Goal: Navigation & Orientation: Find specific page/section

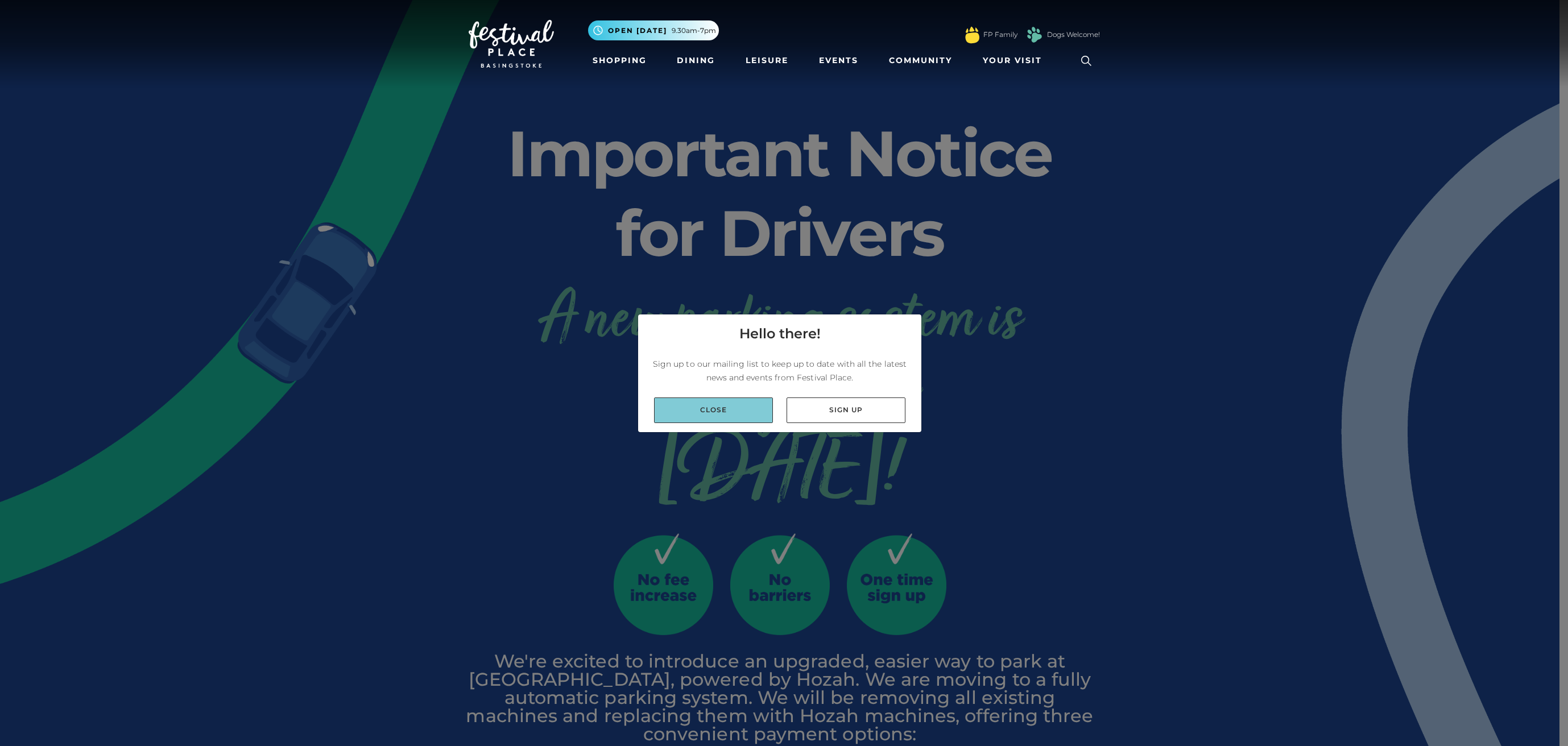
click at [726, 419] on link "Close" at bounding box center [713, 410] width 119 height 26
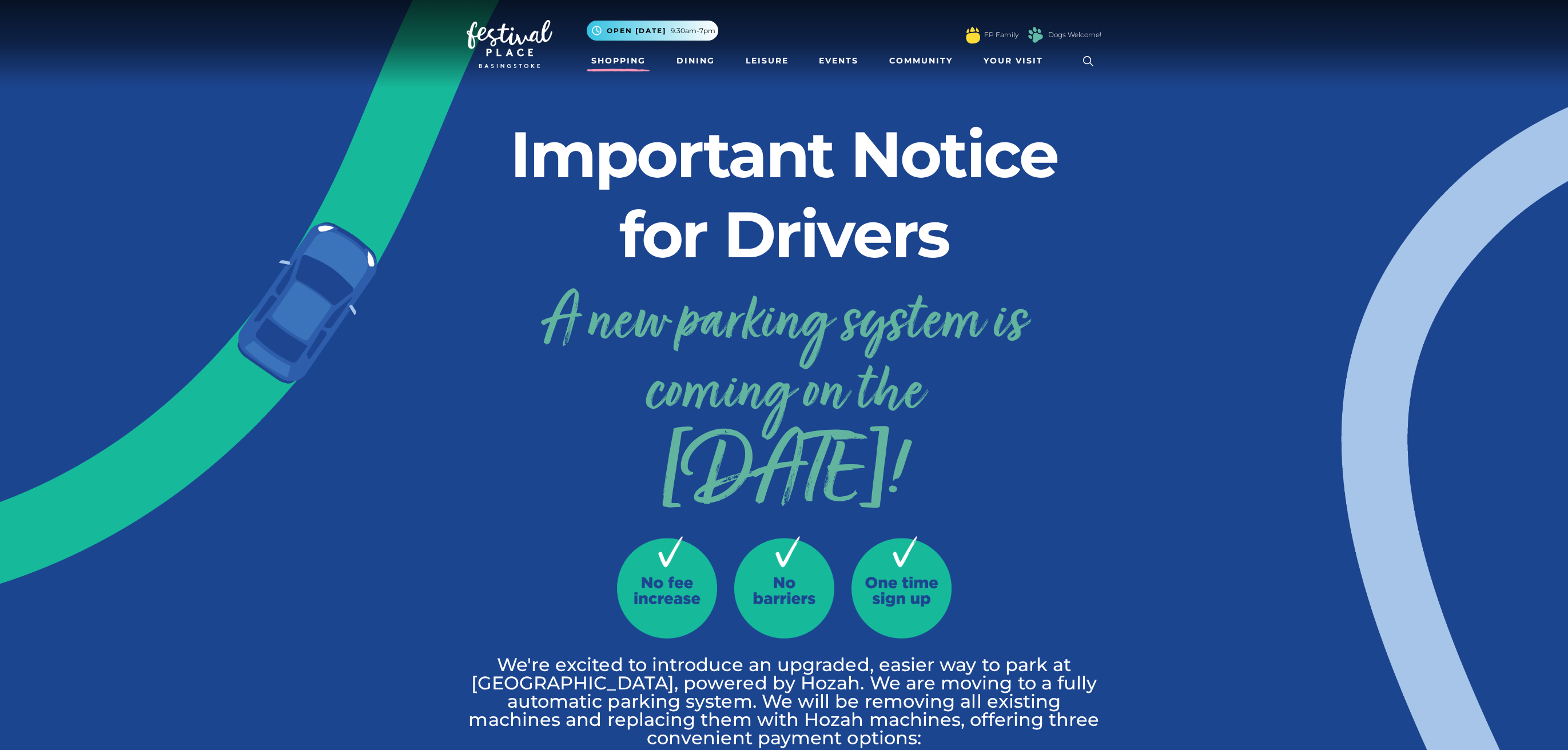
click at [621, 62] on link "Shopping" at bounding box center [618, 61] width 64 height 21
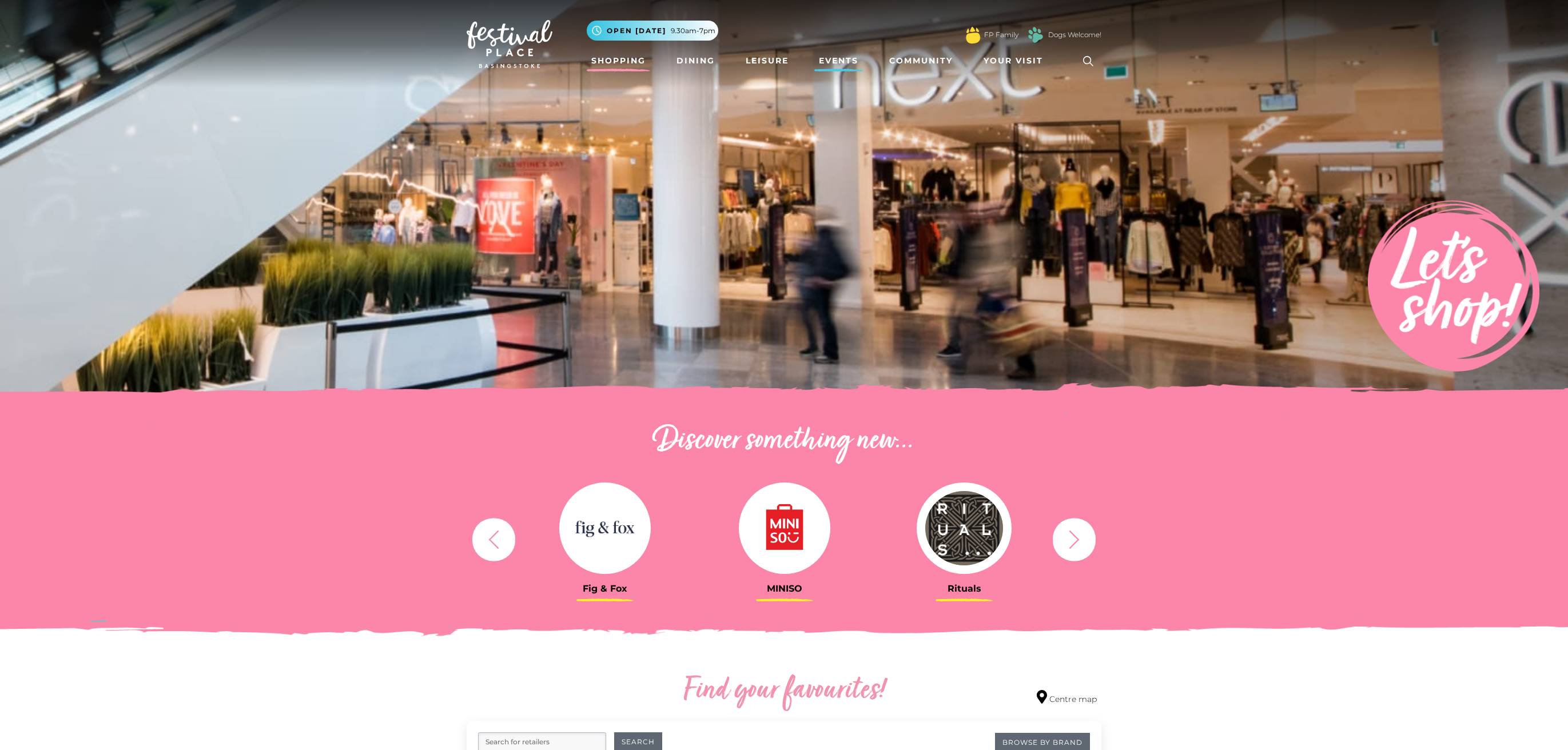
click at [851, 65] on link "Events" at bounding box center [839, 61] width 49 height 21
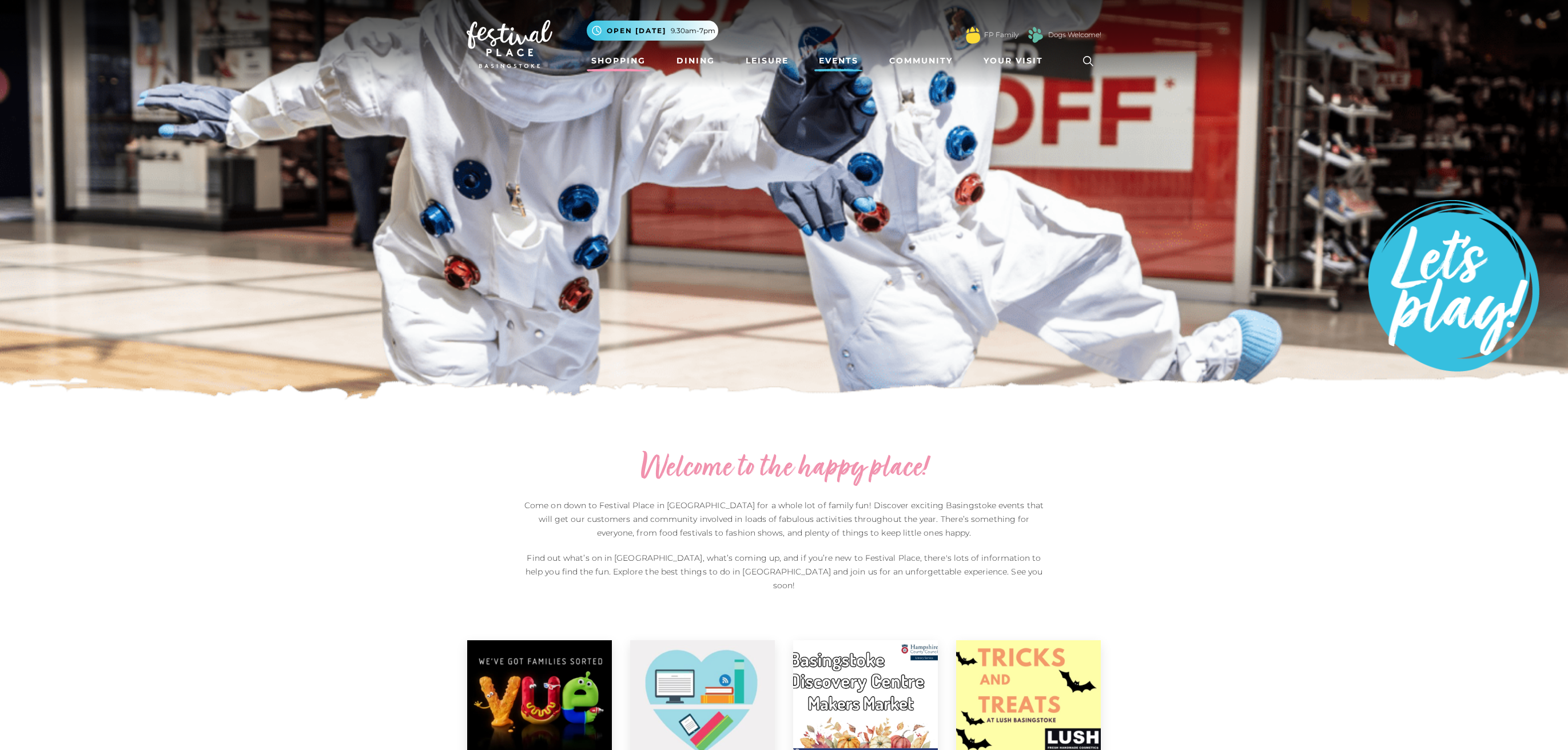
click at [618, 55] on link "Shopping" at bounding box center [618, 61] width 64 height 21
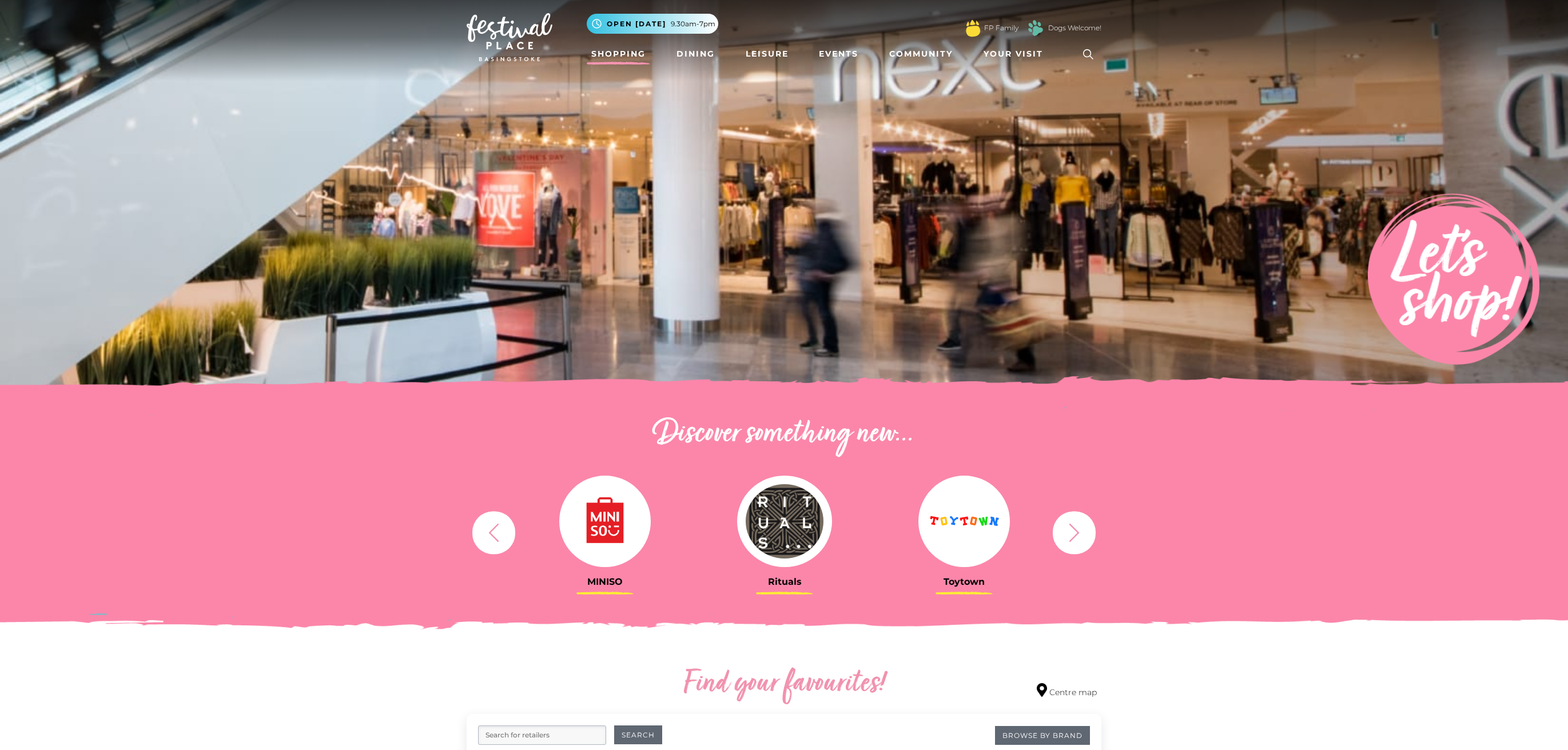
scroll to position [299, 0]
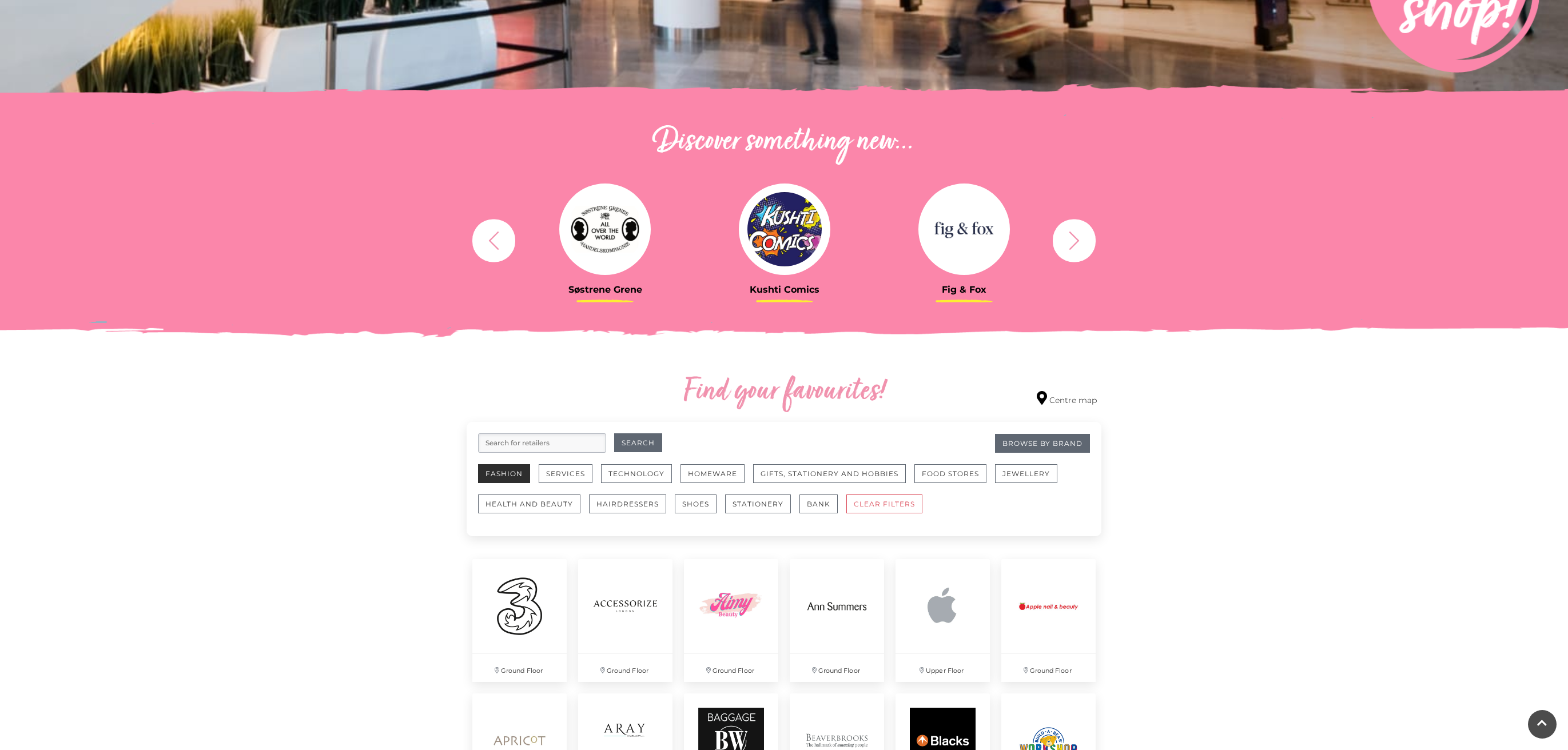
click at [515, 477] on button "Fashion" at bounding box center [504, 473] width 52 height 19
